Goal: Transaction & Acquisition: Purchase product/service

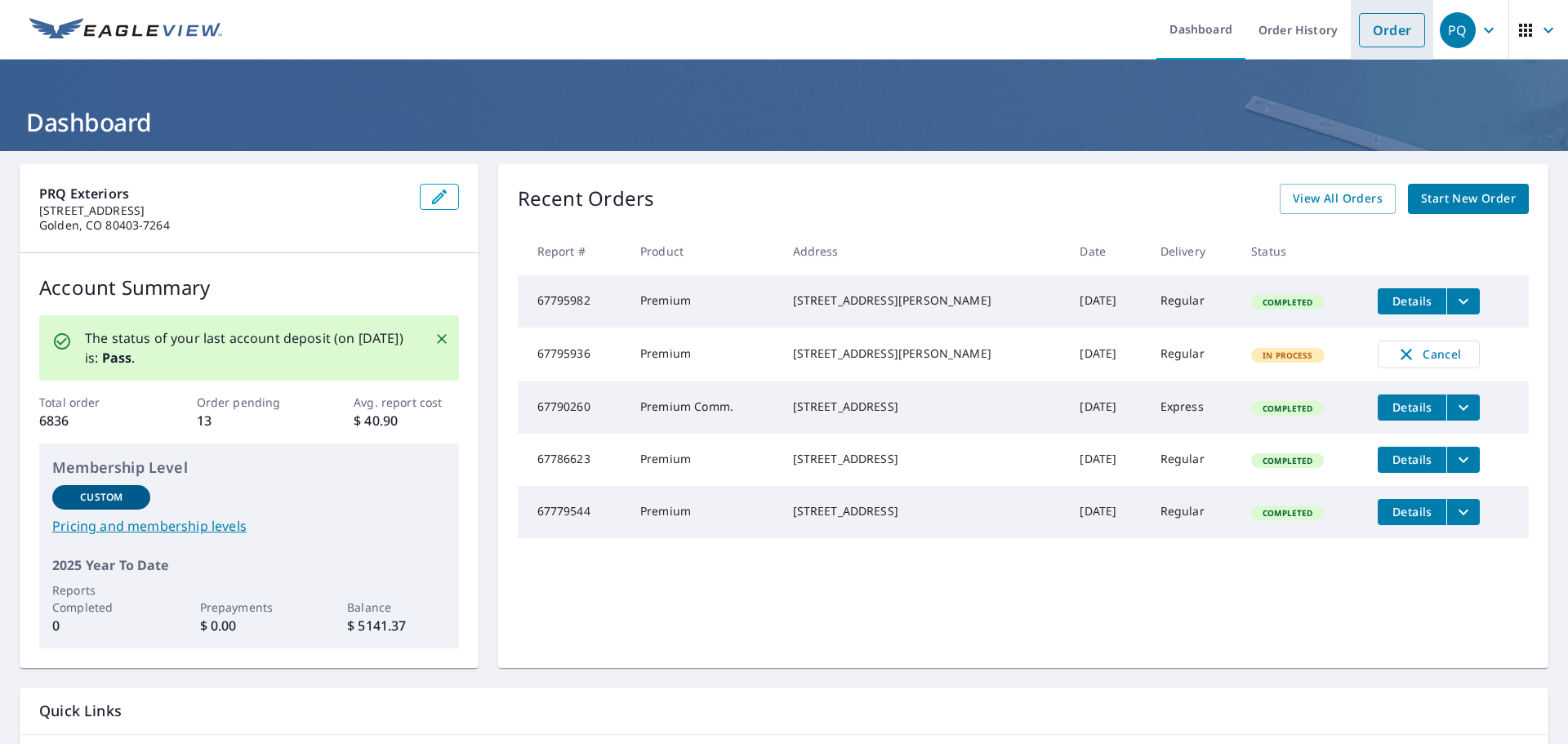
click at [1358, 42] on link "Order" at bounding box center [1391, 30] width 66 height 34
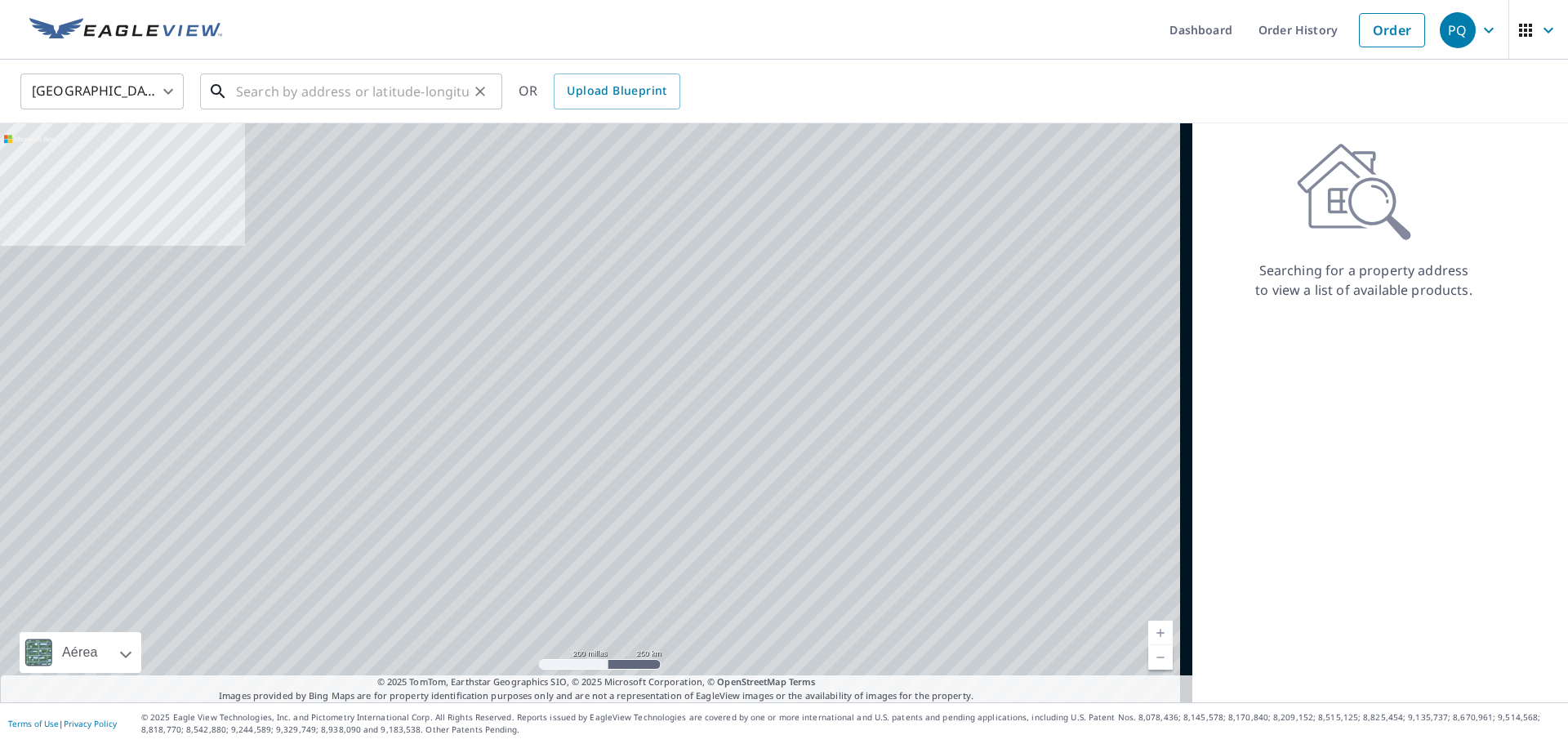
click at [406, 92] on input "text" at bounding box center [353, 92] width 232 height 45
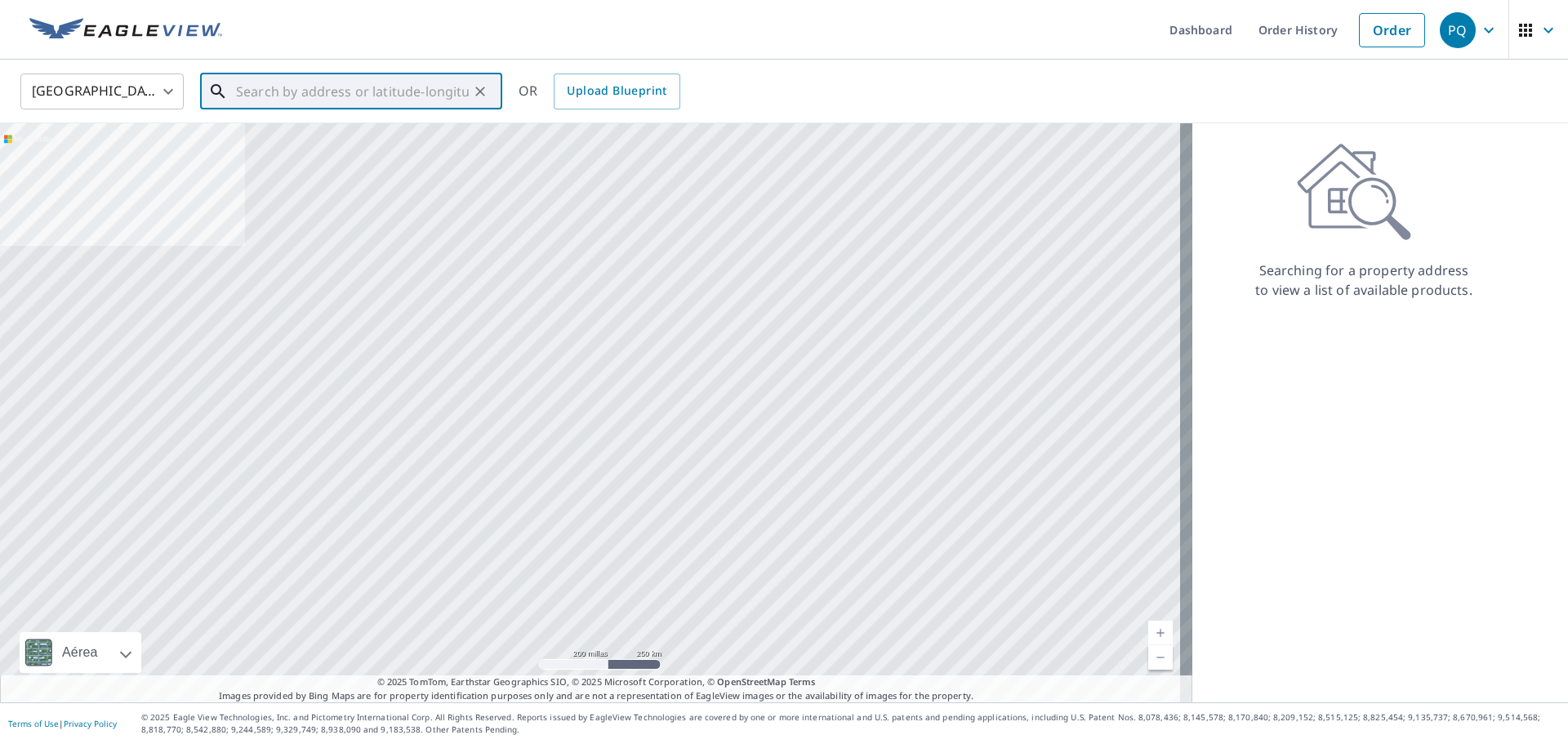
paste input "[STREET_ADDRESS][PERSON_NAME]"
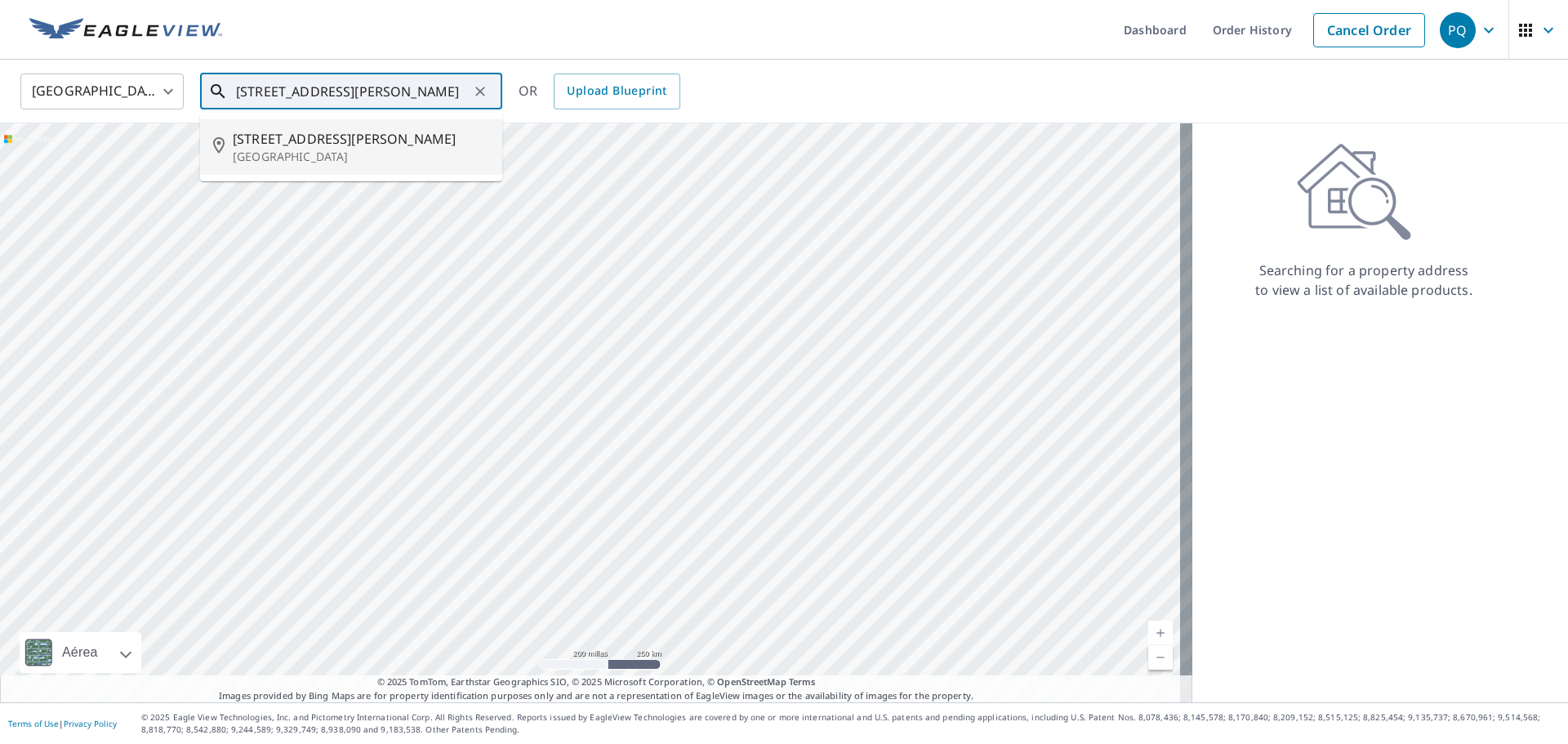
click at [406, 152] on p "[GEOGRAPHIC_DATA]" at bounding box center [360, 157] width 256 height 17
type input "[STREET_ADDRESS][PERSON_NAME]"
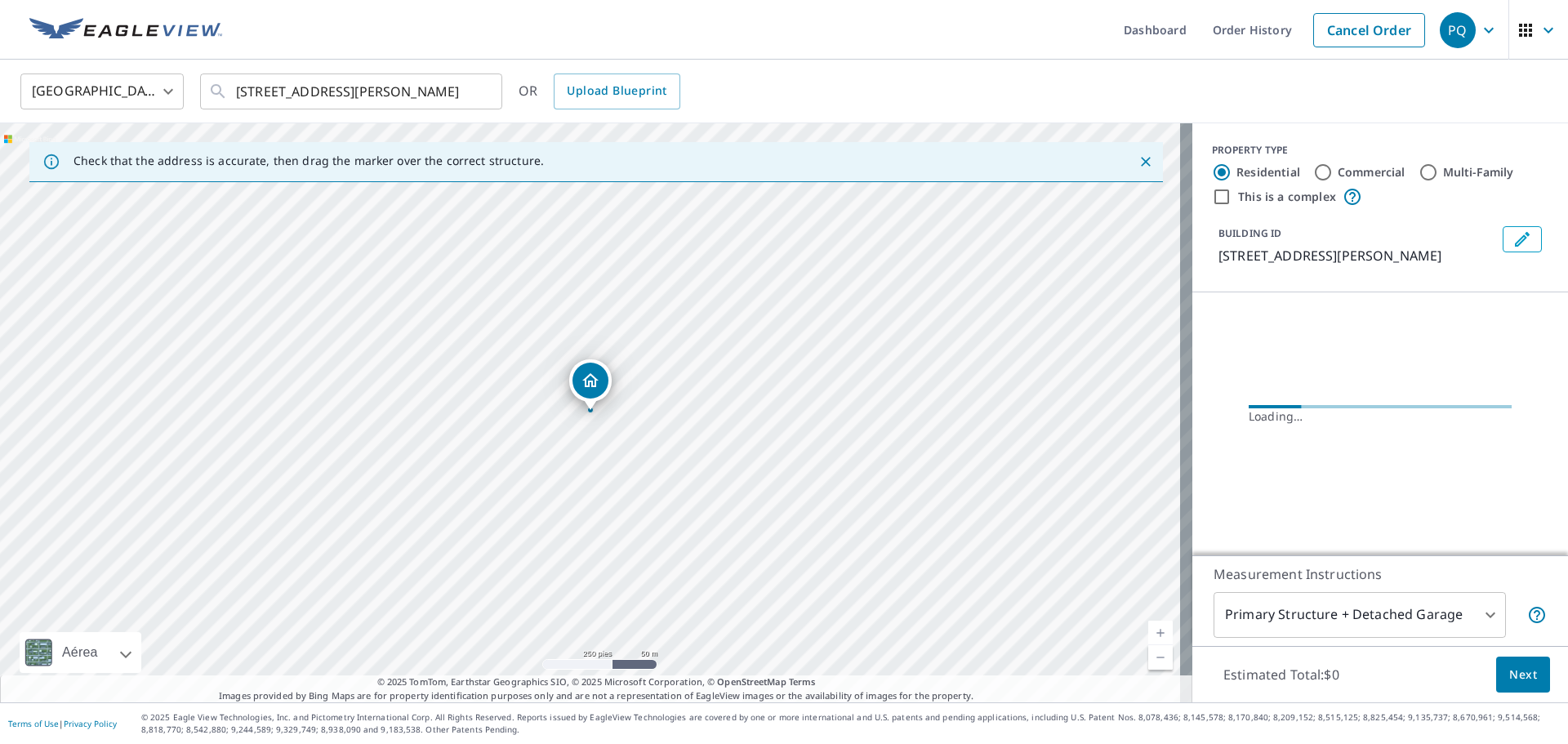
click at [1270, 609] on body "PQ PQ Dashboard Order History Cancel Order PQ [GEOGRAPHIC_DATA] [GEOGRAPHIC_DAT…" at bounding box center [784, 372] width 1568 height 744
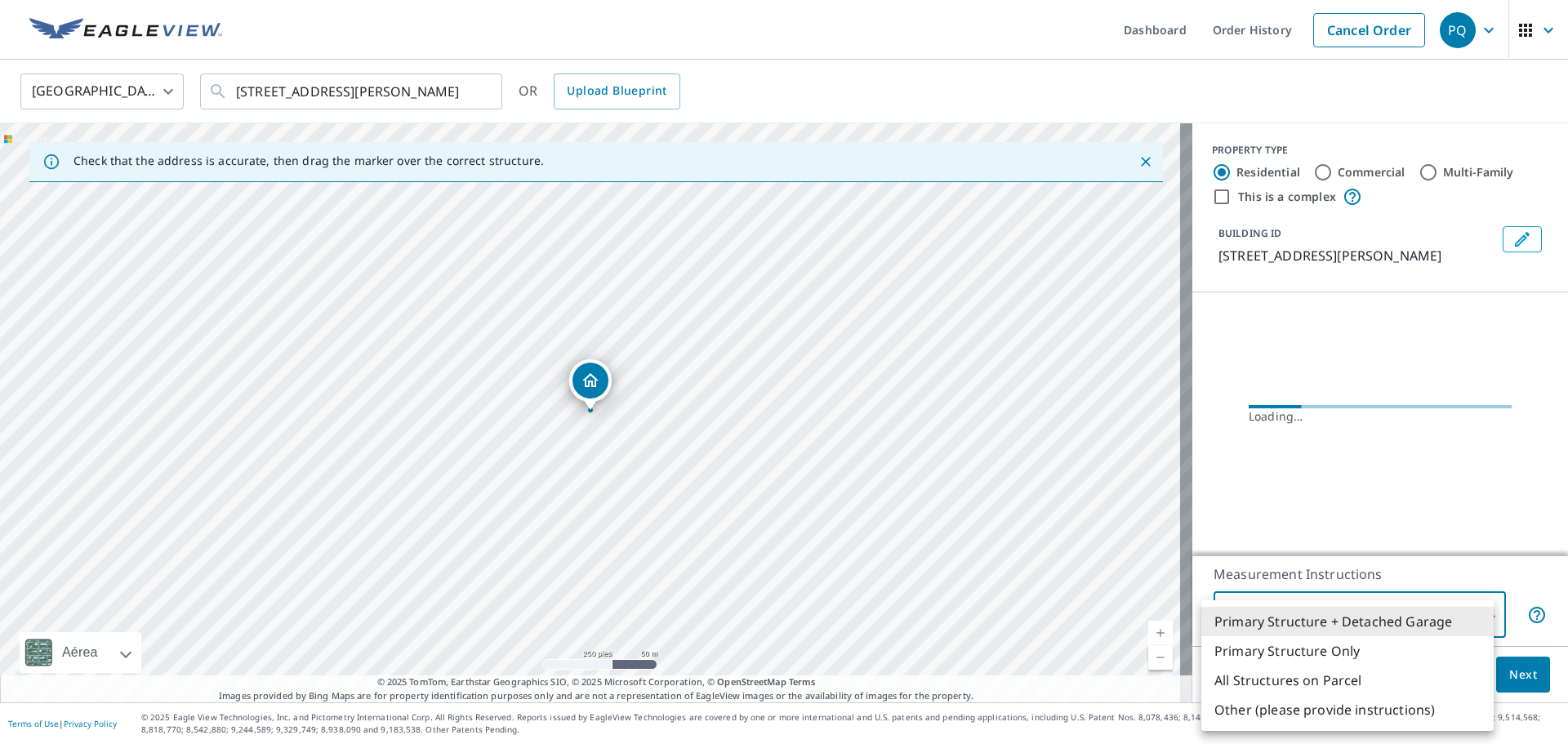
click at [1266, 671] on li "All Structures on Parcel" at bounding box center [1346, 681] width 293 height 30
type input "3"
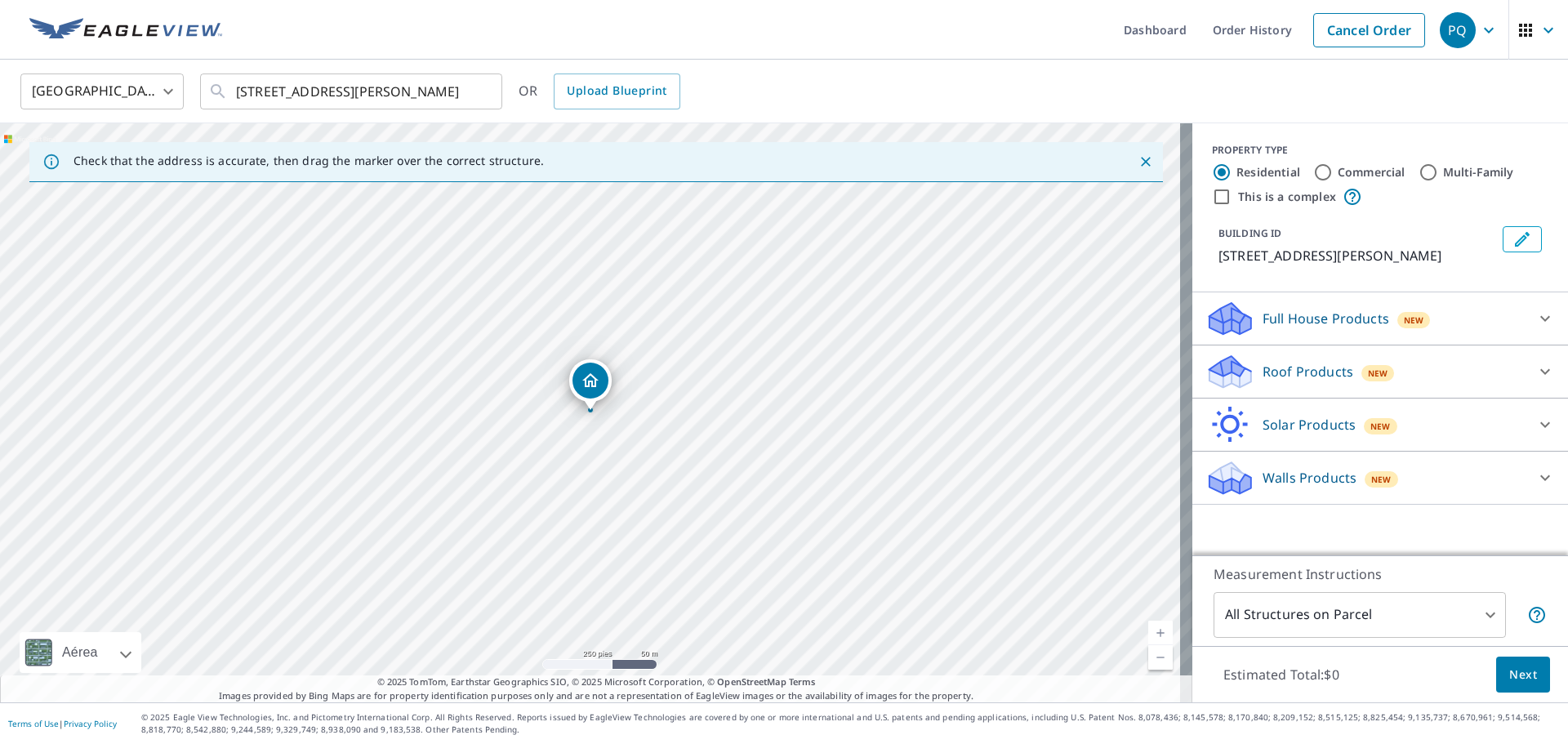
click at [1309, 378] on p "Roof Products" at bounding box center [1308, 372] width 91 height 20
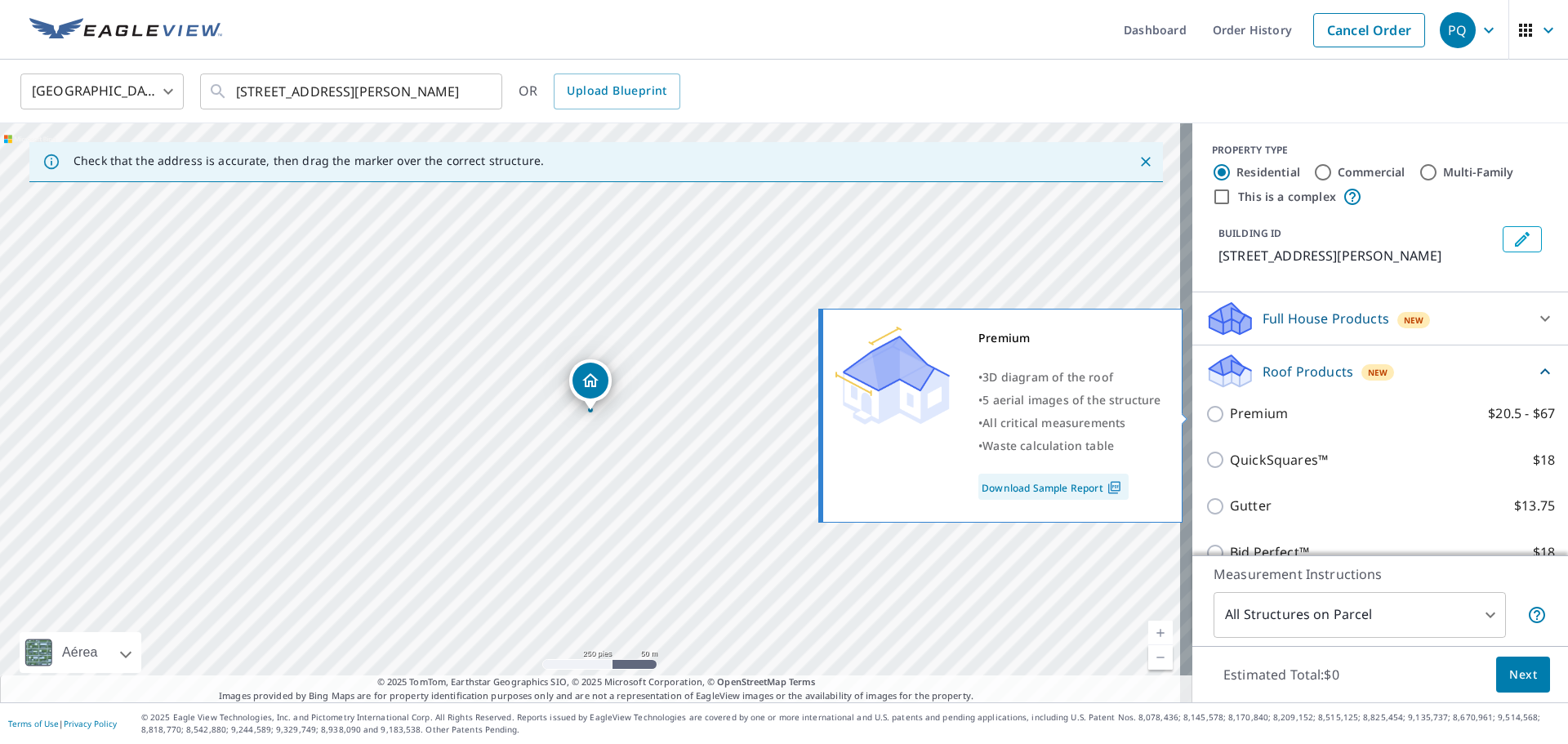
click at [1252, 418] on p "Premium" at bounding box center [1258, 414] width 58 height 21
click at [1229, 418] on input "Premium $20.5 - $67" at bounding box center [1217, 414] width 25 height 20
checkbox input "true"
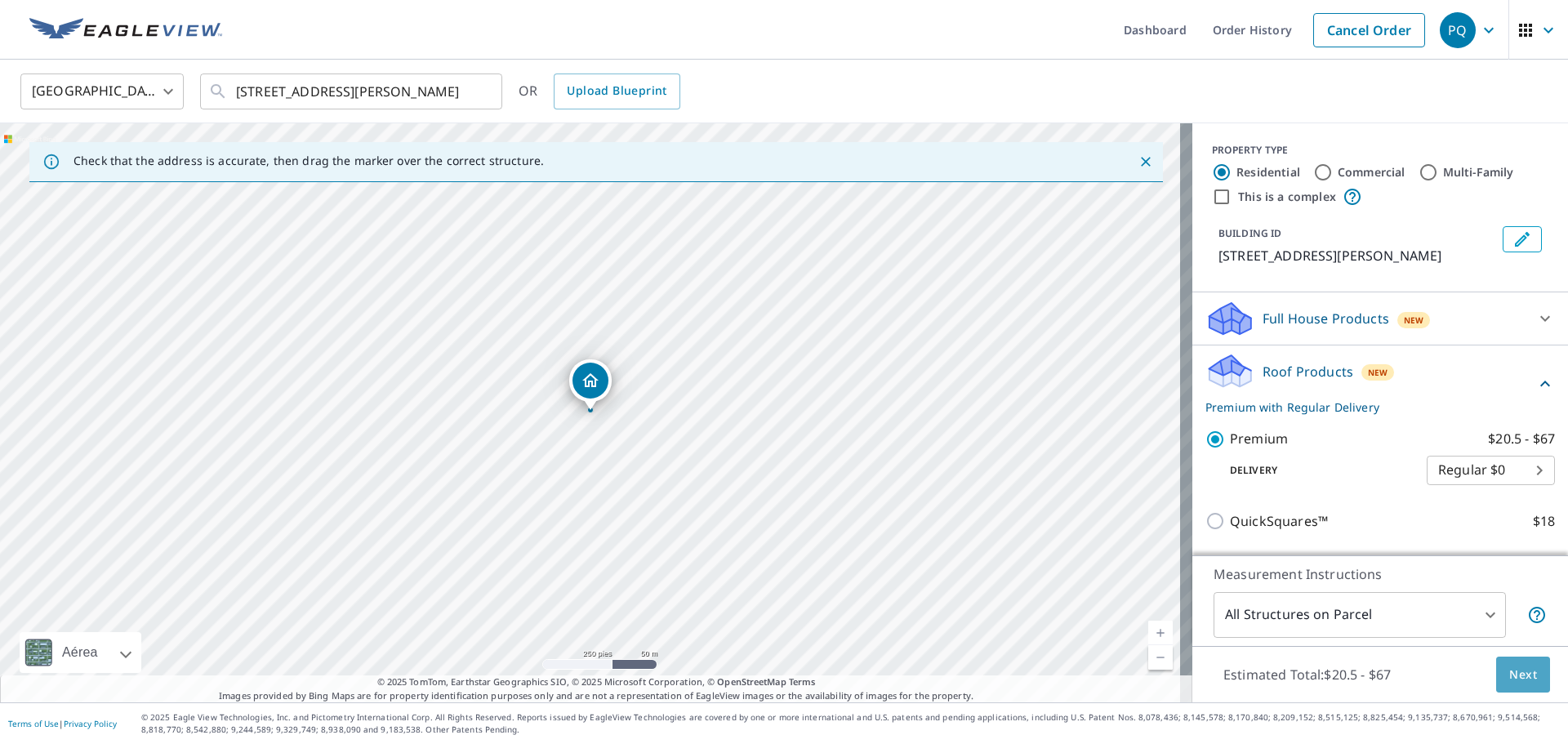
click at [1521, 672] on span "Next" at bounding box center [1523, 675] width 28 height 21
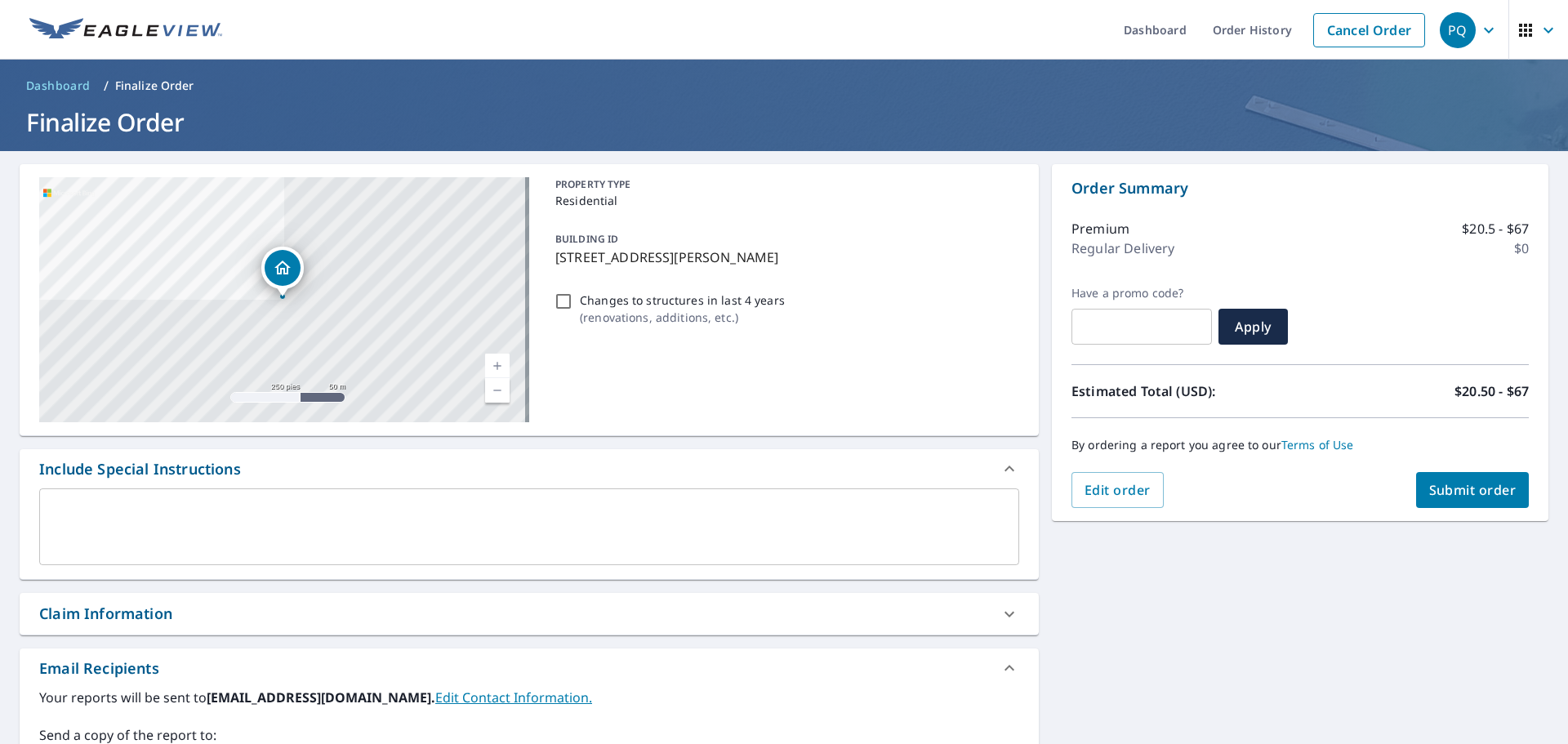
click at [1463, 521] on div "[STREET_ADDRESS][PERSON_NAME] Aérea Carretera Un mapa de carreteras estándar Aé…" at bounding box center [784, 581] width 1568 height 862
click at [1450, 493] on span "Submit order" at bounding box center [1472, 490] width 88 height 18
checkbox input "true"
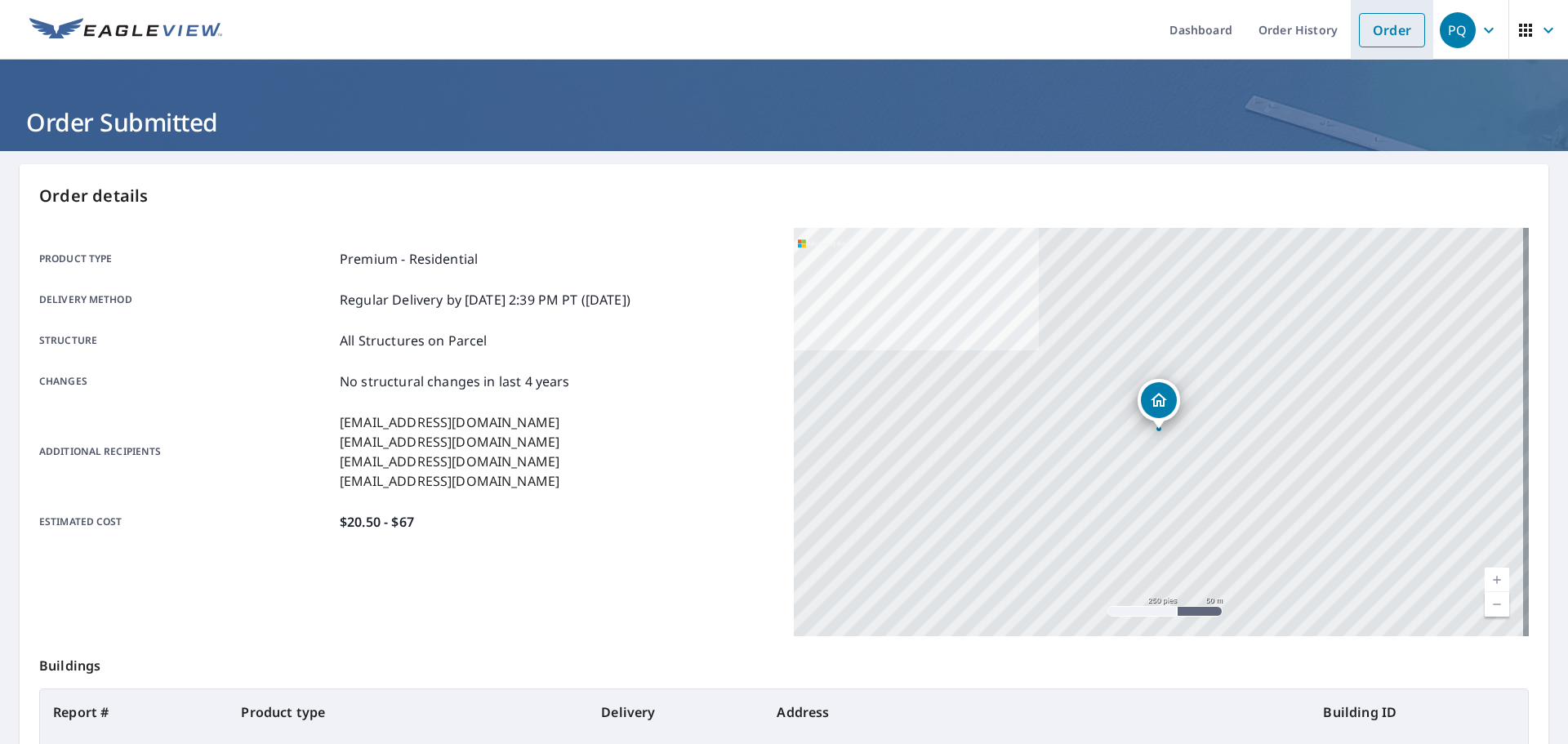
click at [1370, 27] on link "Order" at bounding box center [1391, 30] width 66 height 34
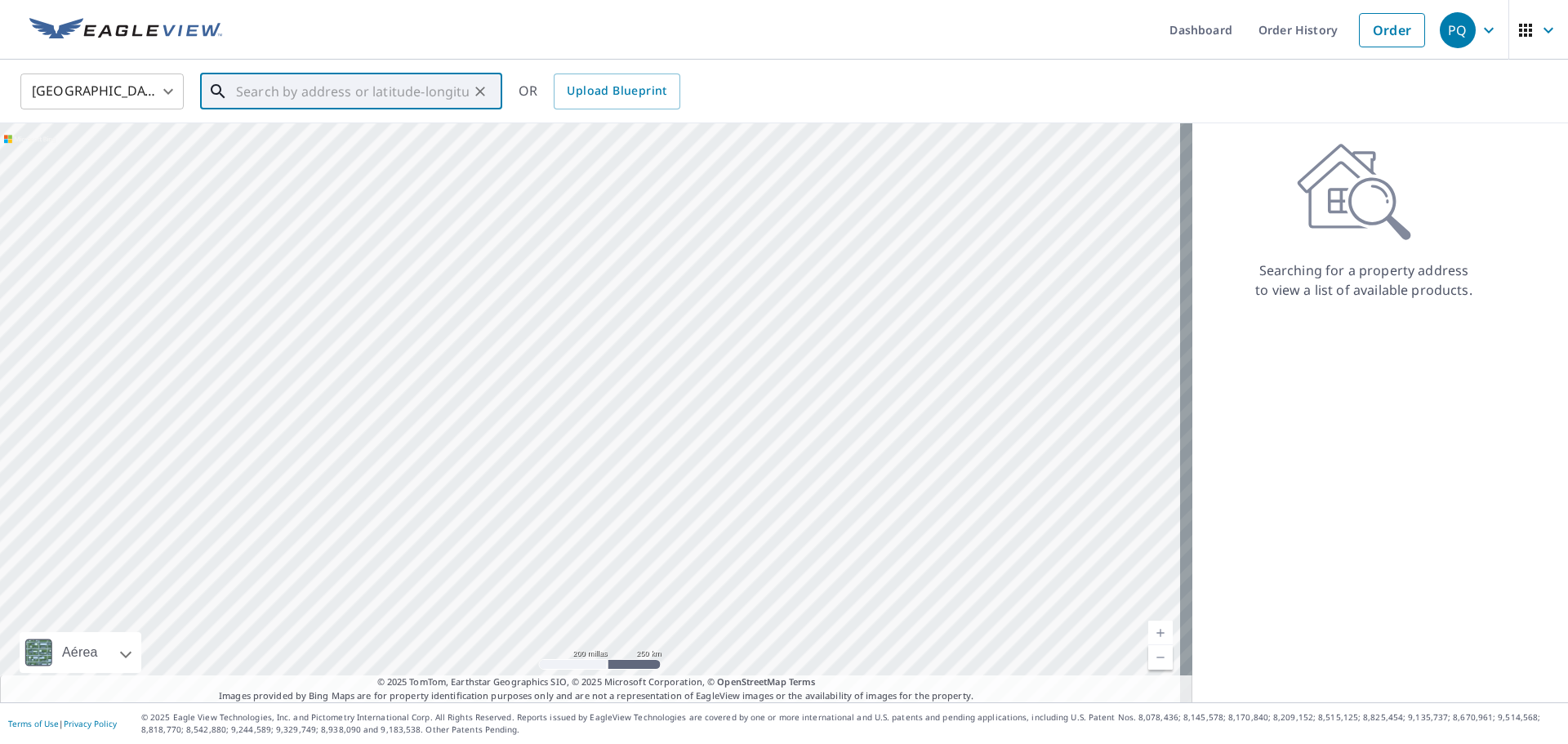
click at [391, 90] on input "text" at bounding box center [353, 92] width 232 height 45
paste input "[STREET_ADDRESS]"
click at [389, 134] on span "[STREET_ADDRESS]" at bounding box center [360, 139] width 256 height 20
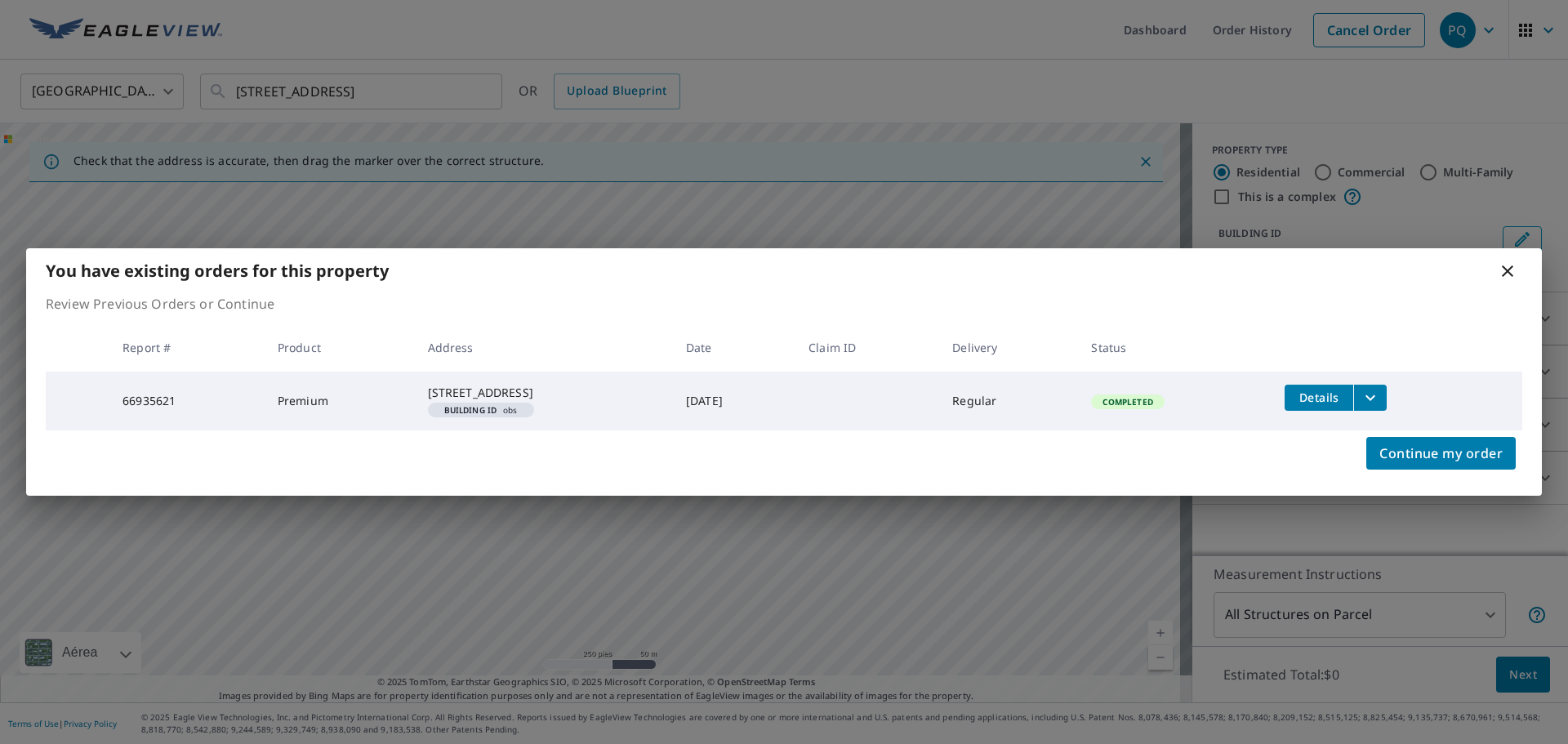
click at [1511, 265] on icon at bounding box center [1508, 271] width 12 height 12
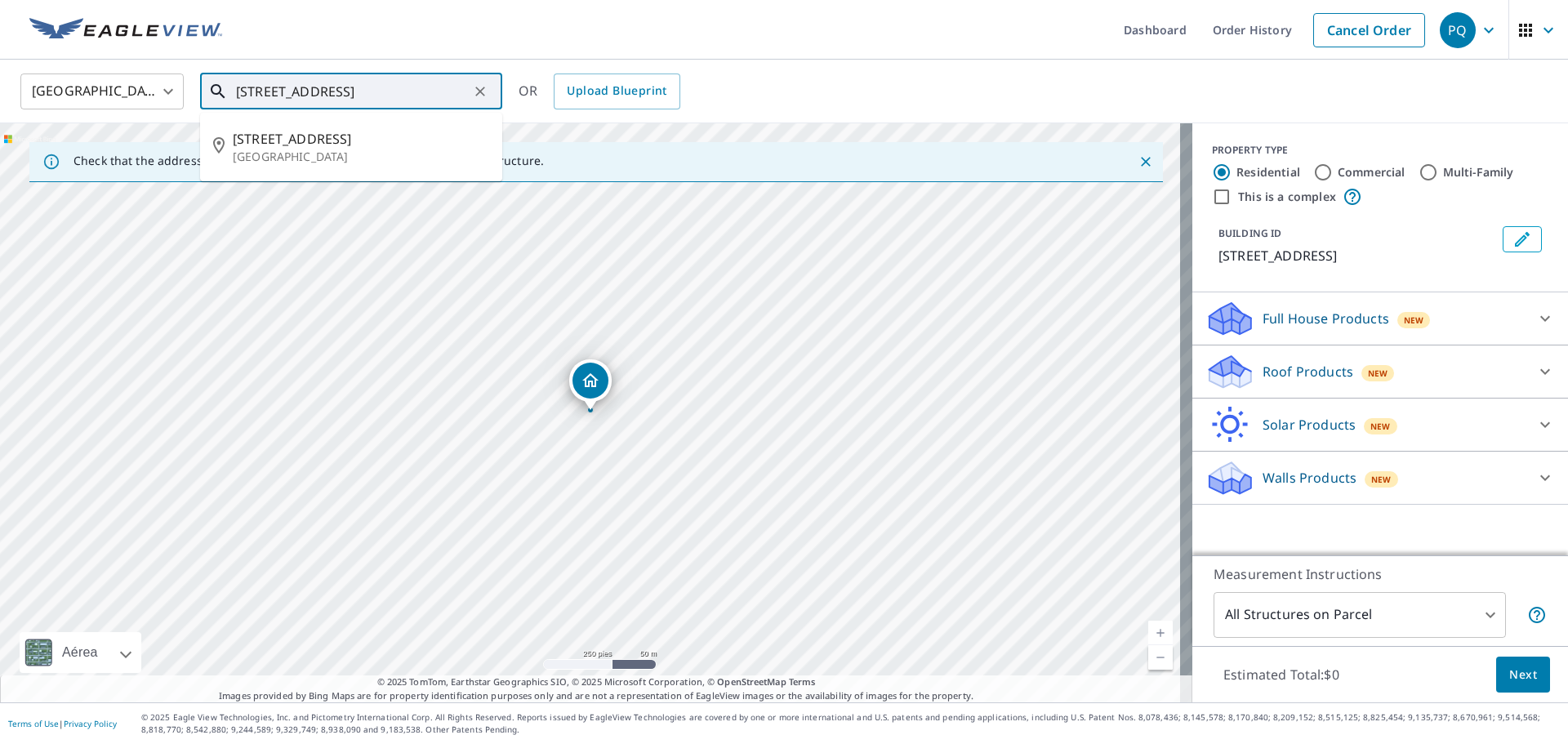
click at [432, 90] on input "[STREET_ADDRESS]" at bounding box center [353, 92] width 232 height 45
paste input "oad"
click at [365, 135] on span "[STREET_ADDRESS]" at bounding box center [360, 139] width 256 height 20
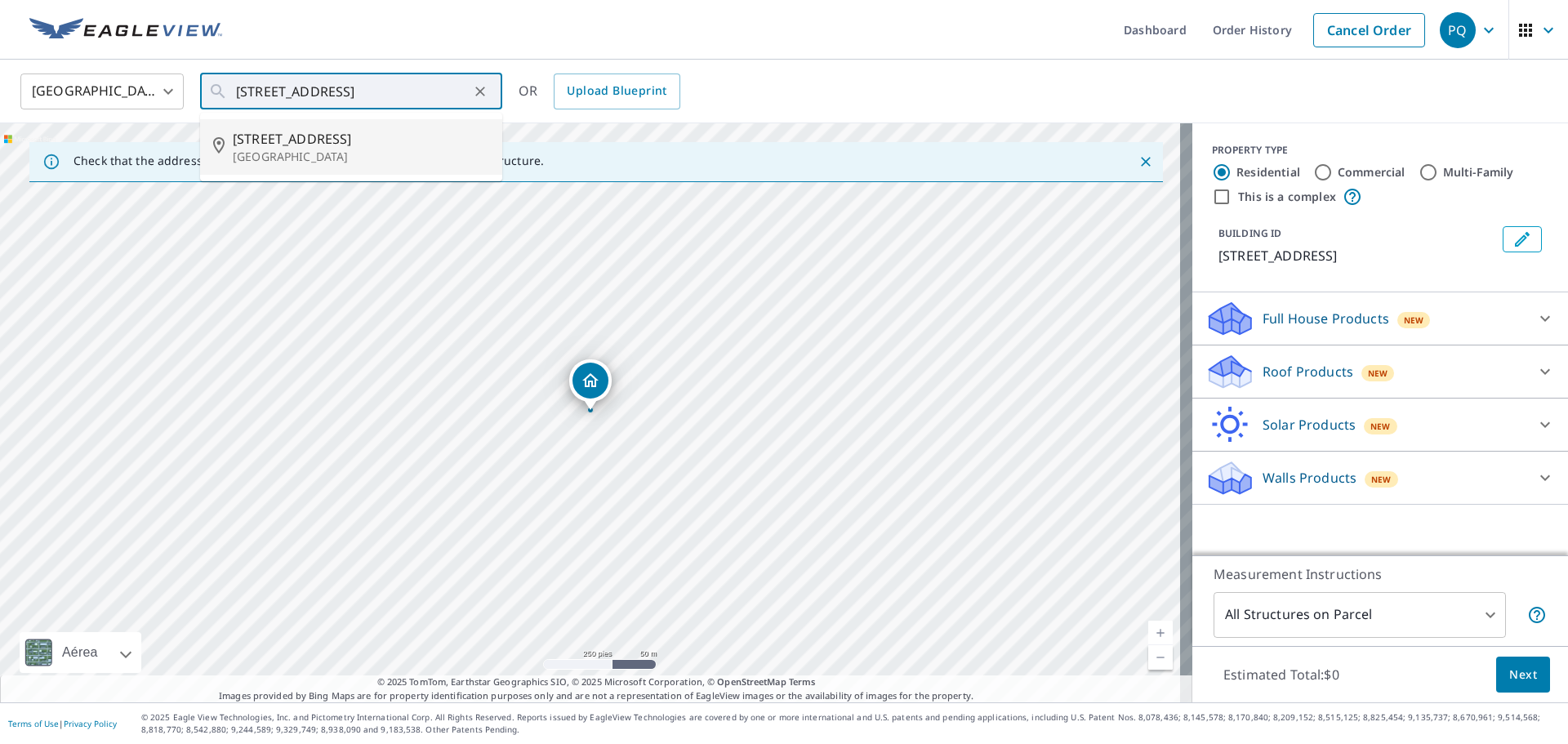
type input "[STREET_ADDRESS]"
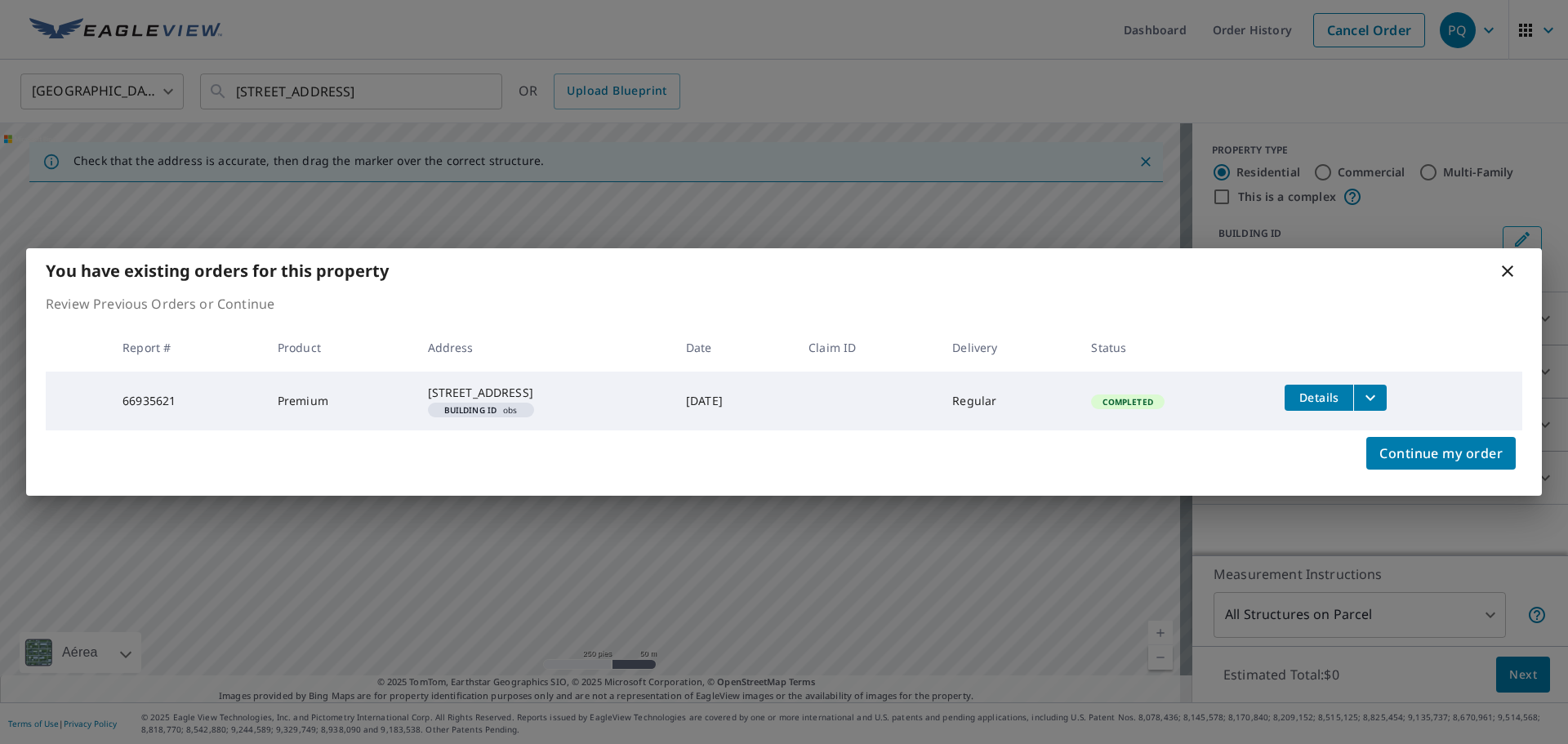
click at [1507, 265] on icon at bounding box center [1508, 271] width 12 height 12
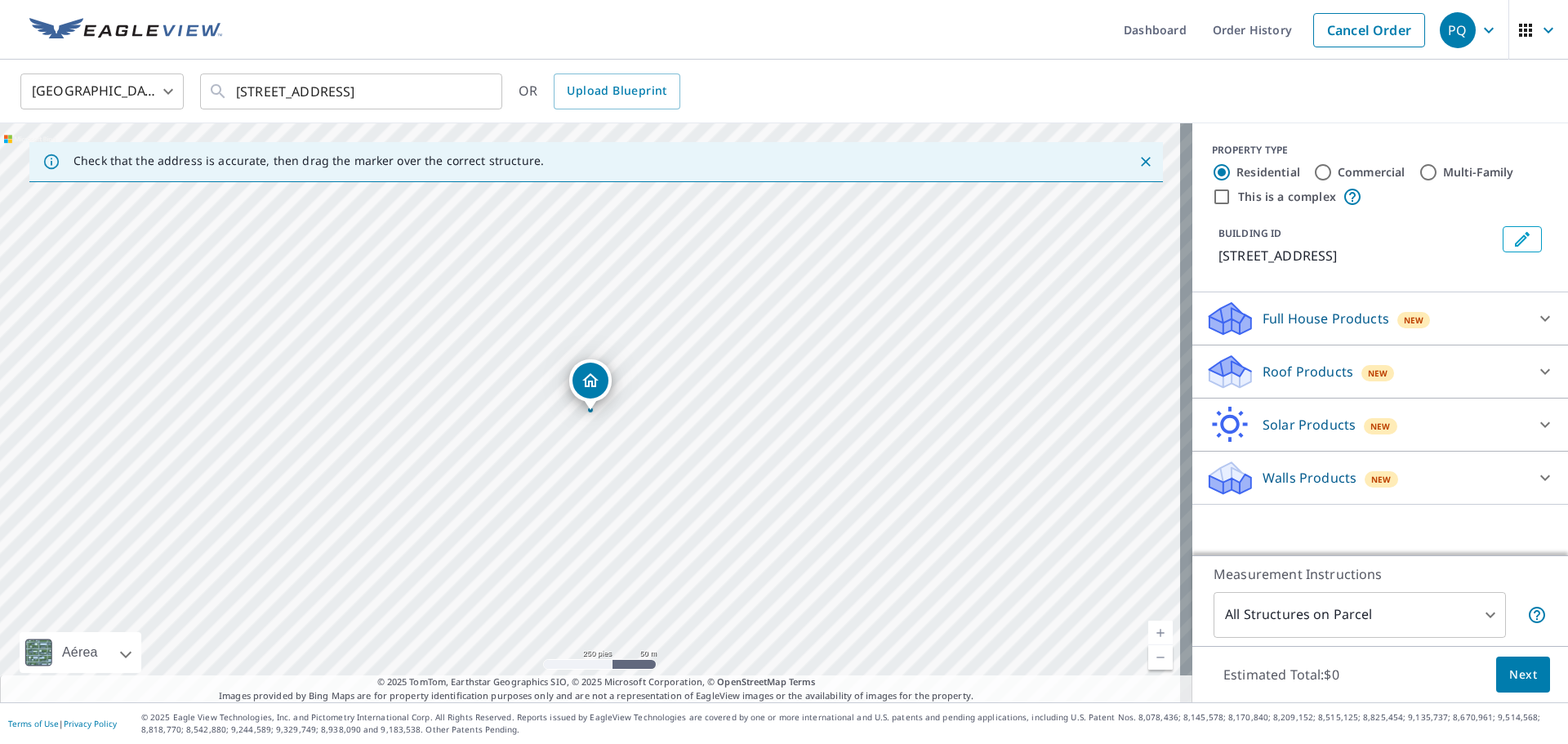
click at [1440, 367] on div "Roof Products New" at bounding box center [1365, 372] width 320 height 38
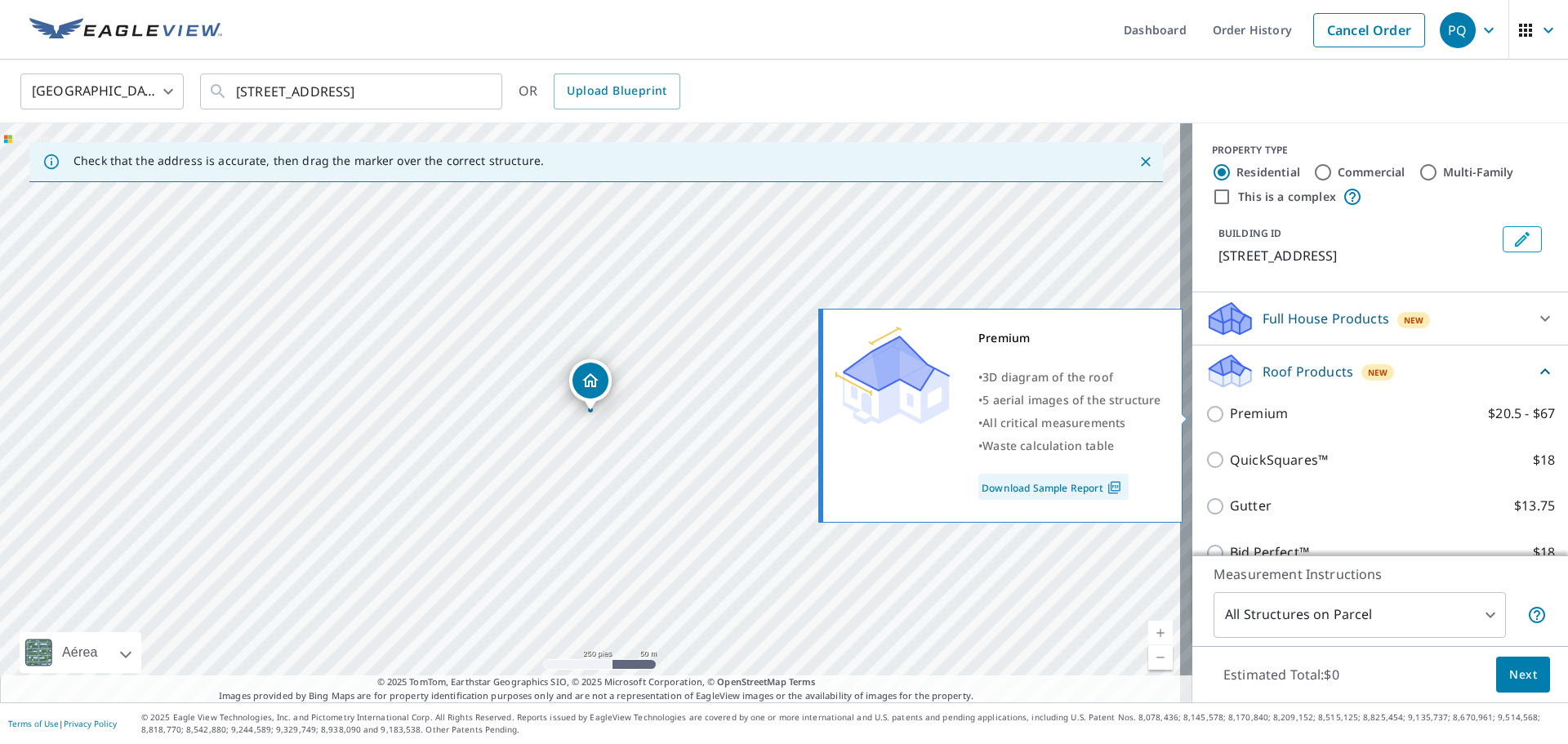
click at [1273, 416] on p "Premium" at bounding box center [1258, 414] width 58 height 21
click at [1229, 416] on input "Premium $20.5 - $67" at bounding box center [1217, 414] width 25 height 20
checkbox input "true"
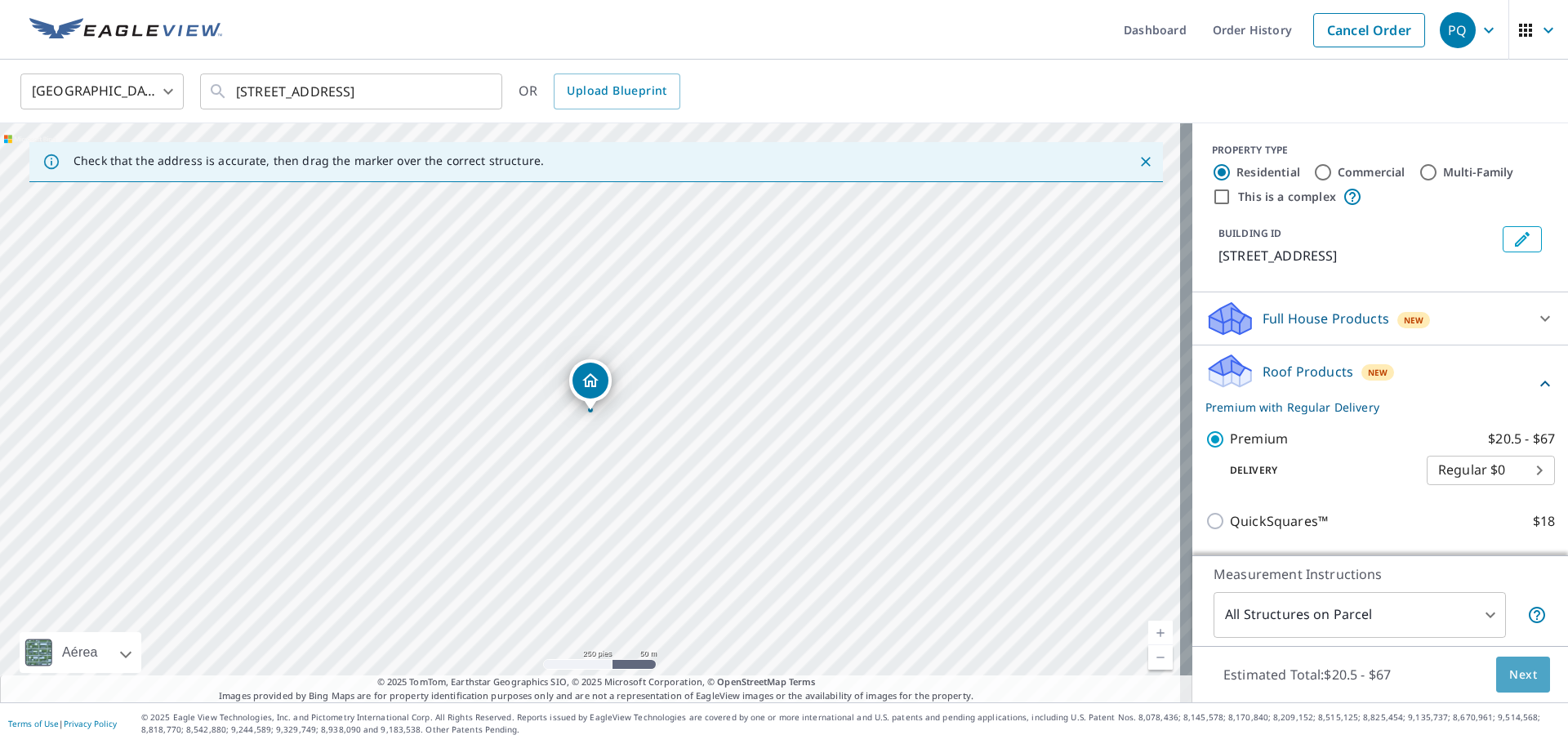
click at [1515, 666] on span "Next" at bounding box center [1523, 675] width 28 height 21
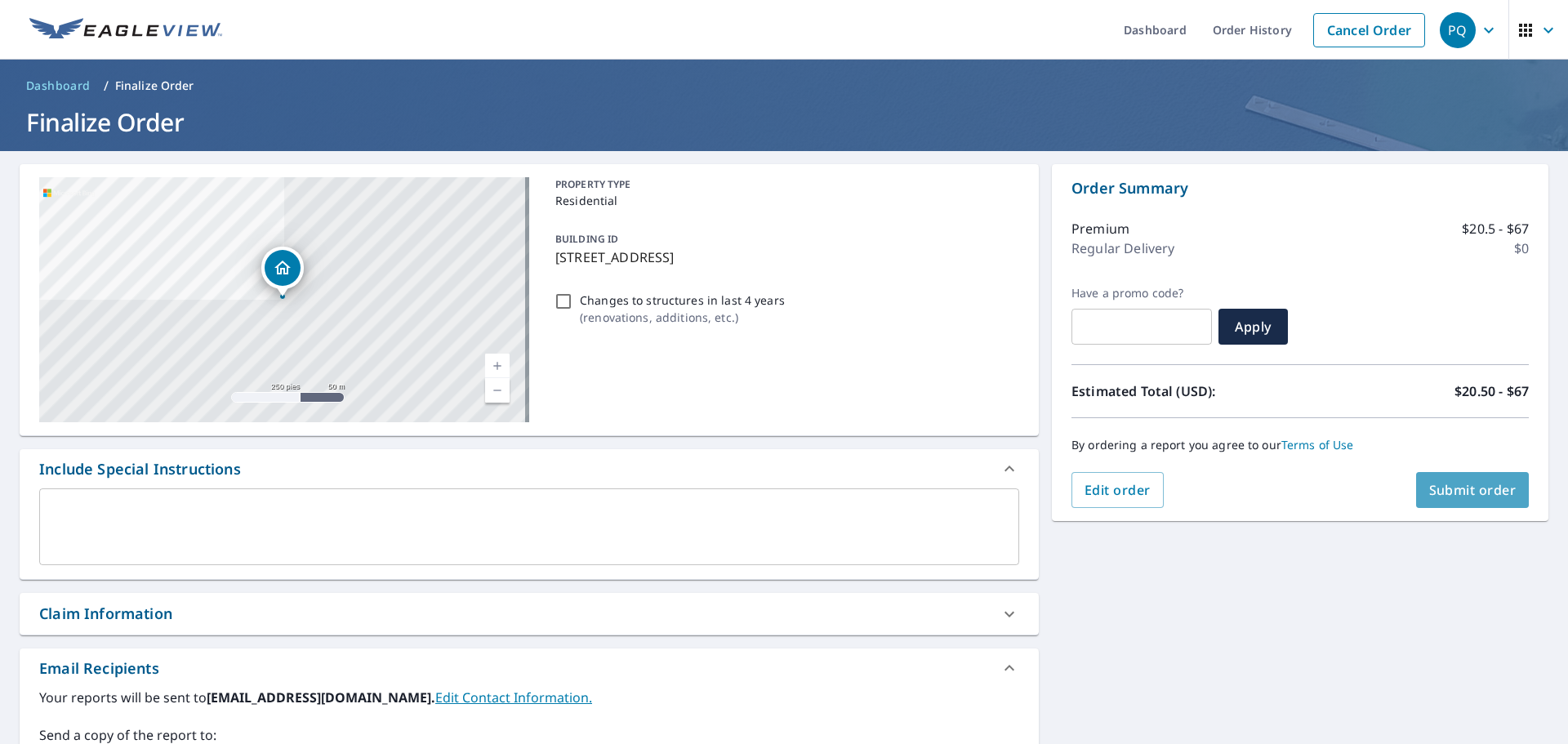
click at [1454, 498] on span "Submit order" at bounding box center [1472, 490] width 88 height 18
checkbox input "true"
